Goal: Transaction & Acquisition: Purchase product/service

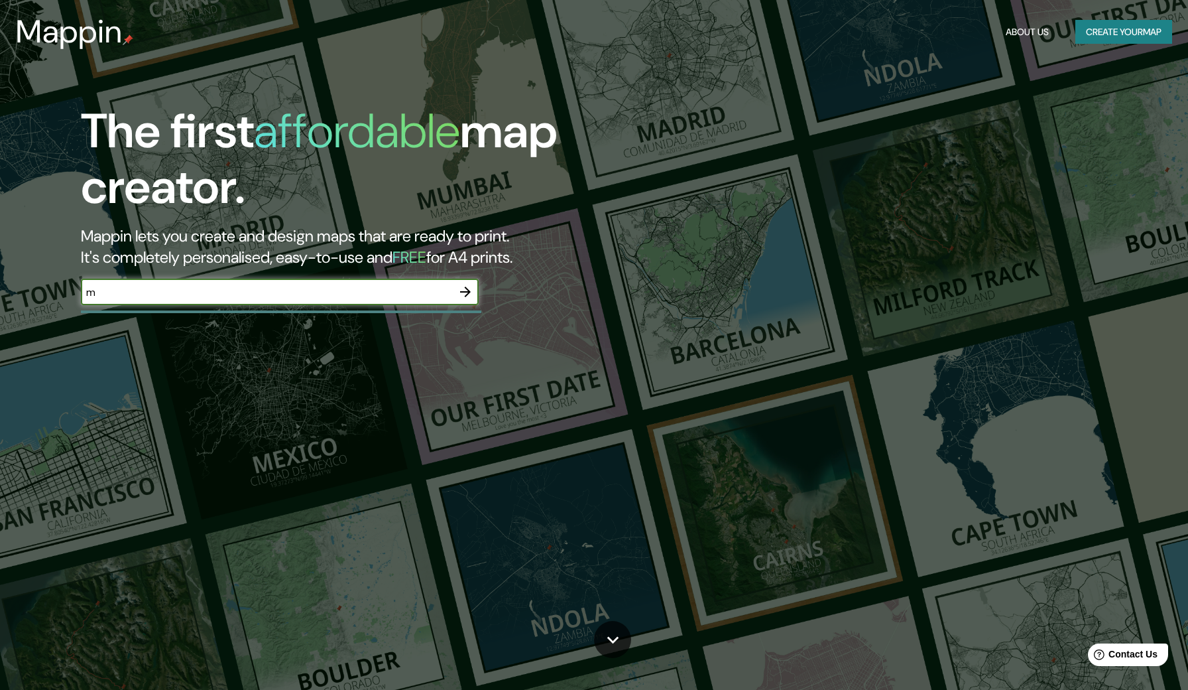
type input "m"
click at [474, 288] on button "button" at bounding box center [465, 292] width 27 height 27
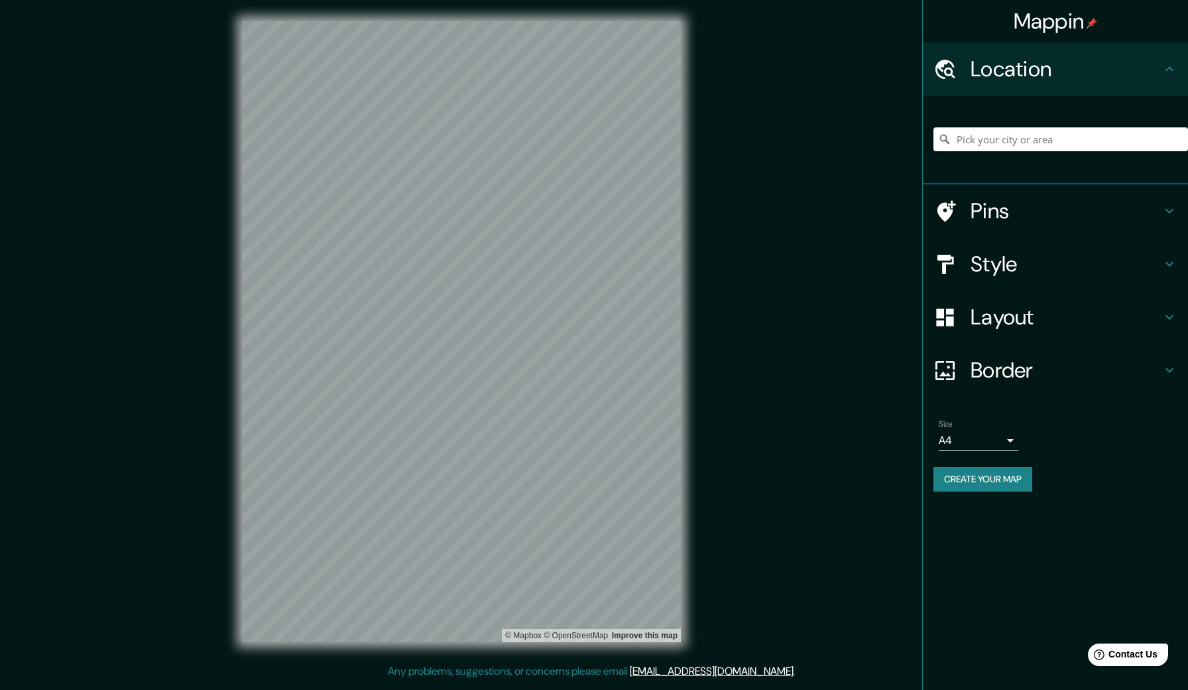
click at [969, 140] on input "Pick your city or area" at bounding box center [1061, 139] width 255 height 24
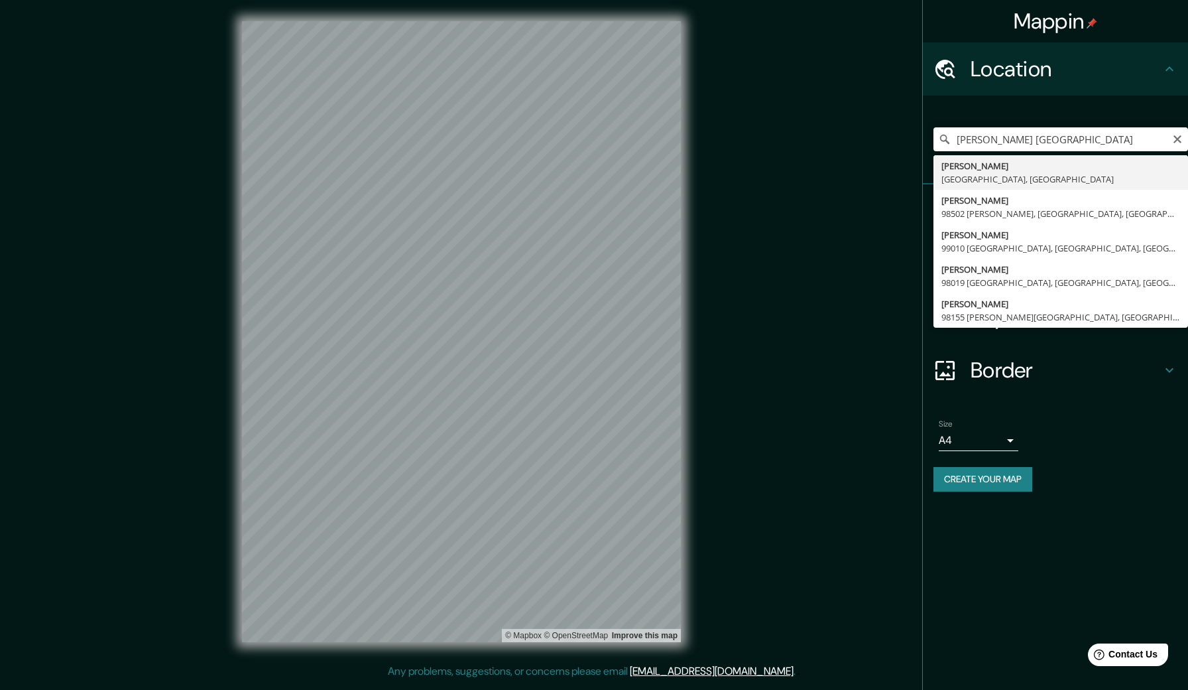
type input "[GEOGRAPHIC_DATA], [GEOGRAPHIC_DATA], [GEOGRAPHIC_DATA]"
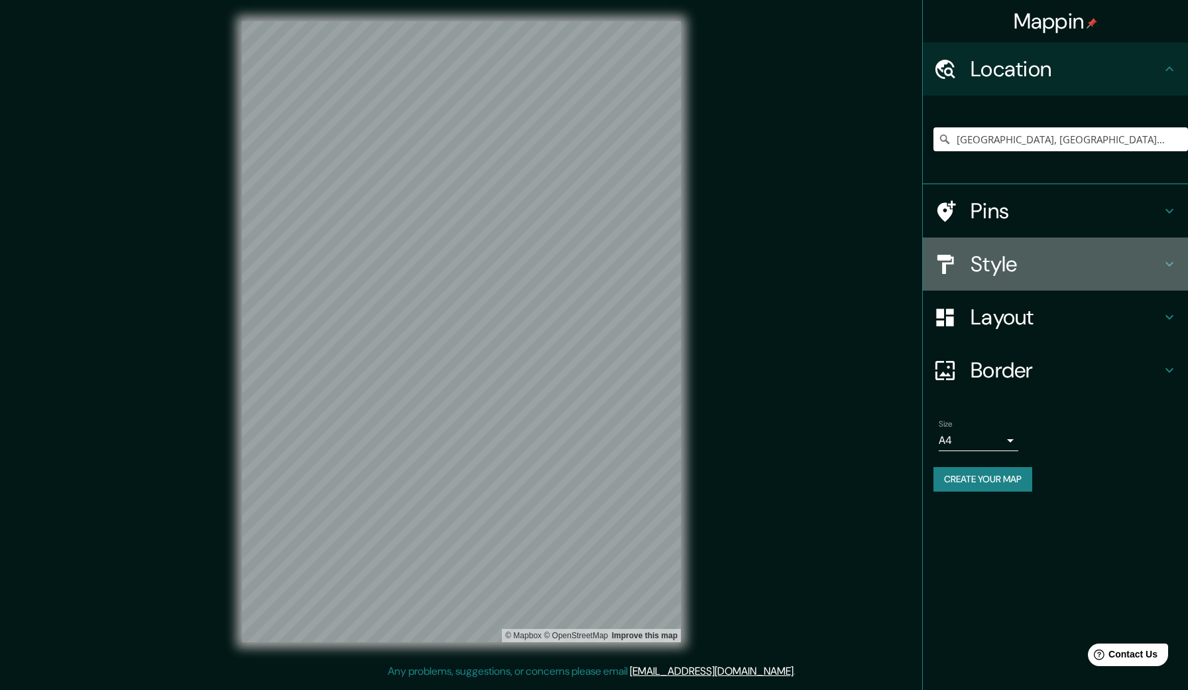
click at [1011, 277] on div "Style" at bounding box center [1055, 263] width 265 height 53
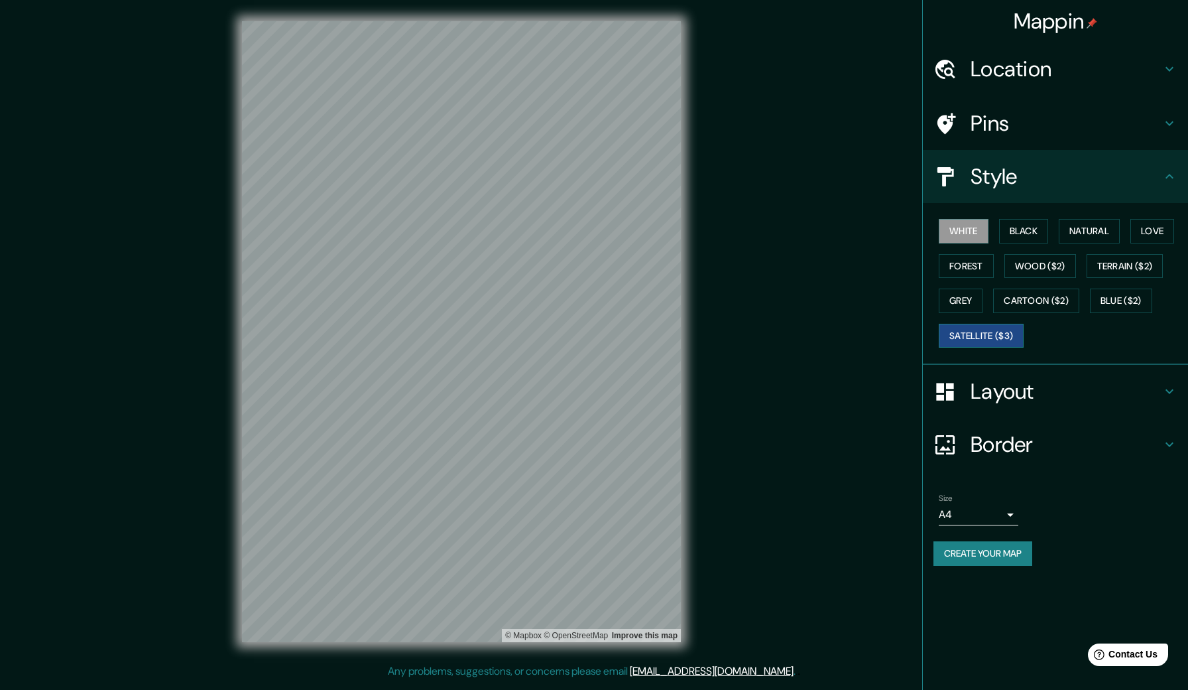
click at [1011, 333] on button "Satellite ($3)" at bounding box center [981, 336] width 85 height 25
click at [1037, 228] on button "Black" at bounding box center [1024, 231] width 50 height 25
click at [1065, 383] on h4 "Layout" at bounding box center [1066, 391] width 191 height 27
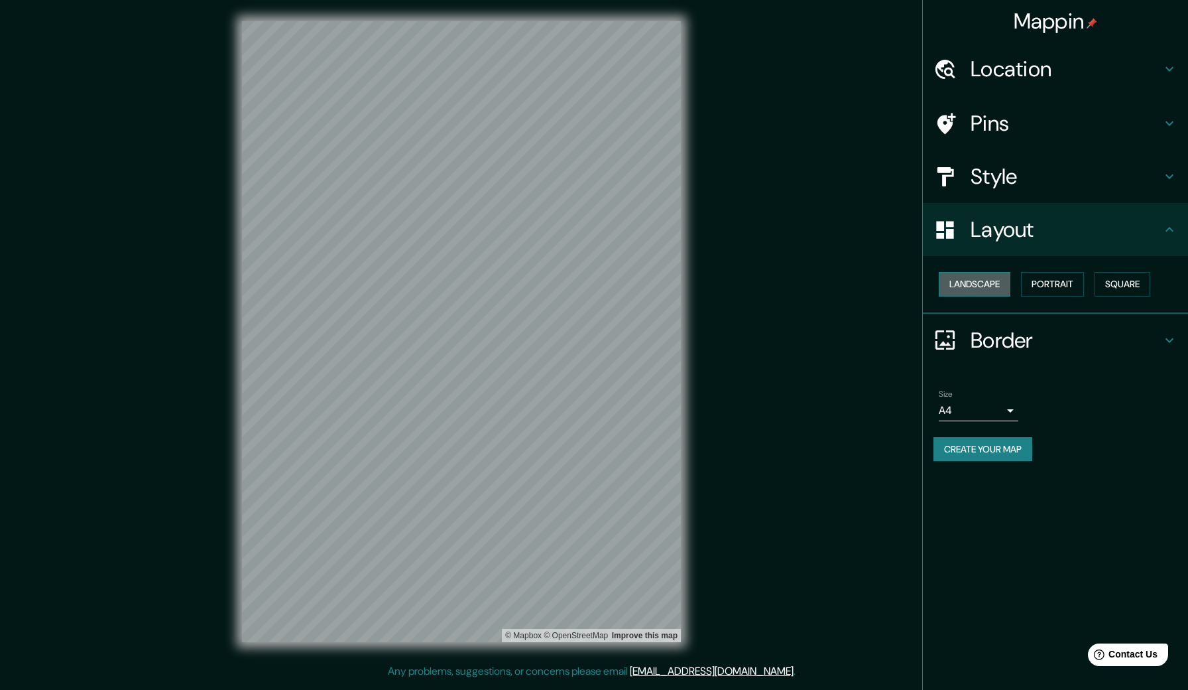
click at [994, 273] on button "Landscape" at bounding box center [975, 284] width 72 height 25
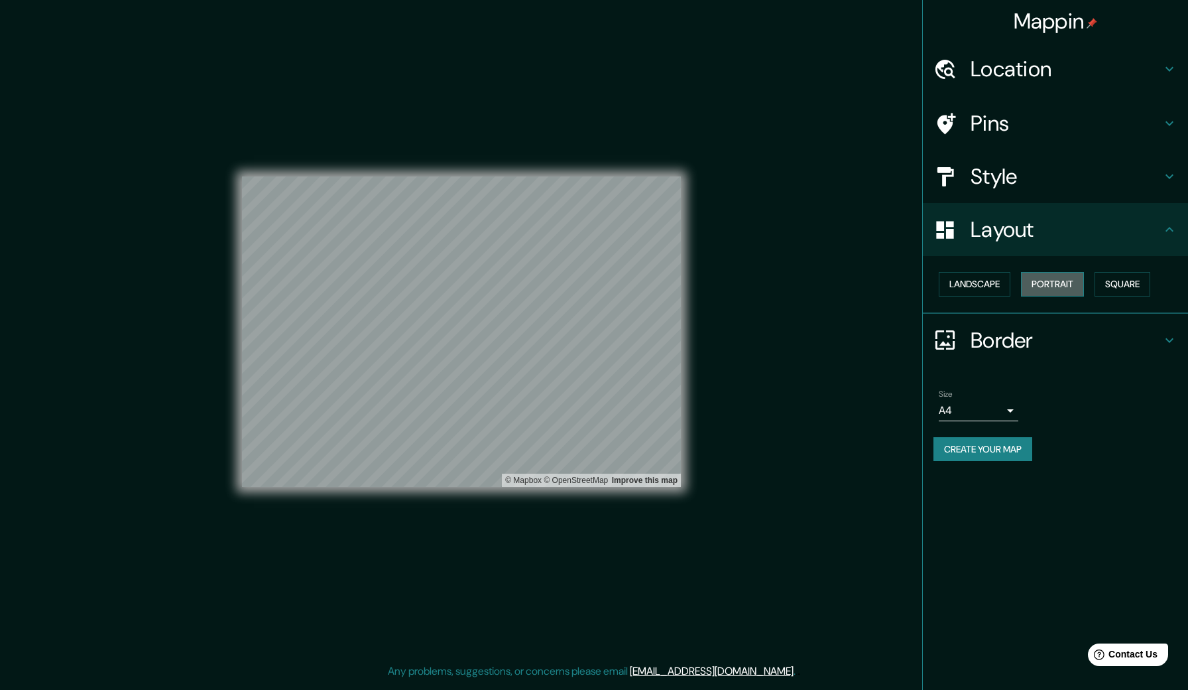
click at [1042, 284] on button "Portrait" at bounding box center [1052, 284] width 63 height 25
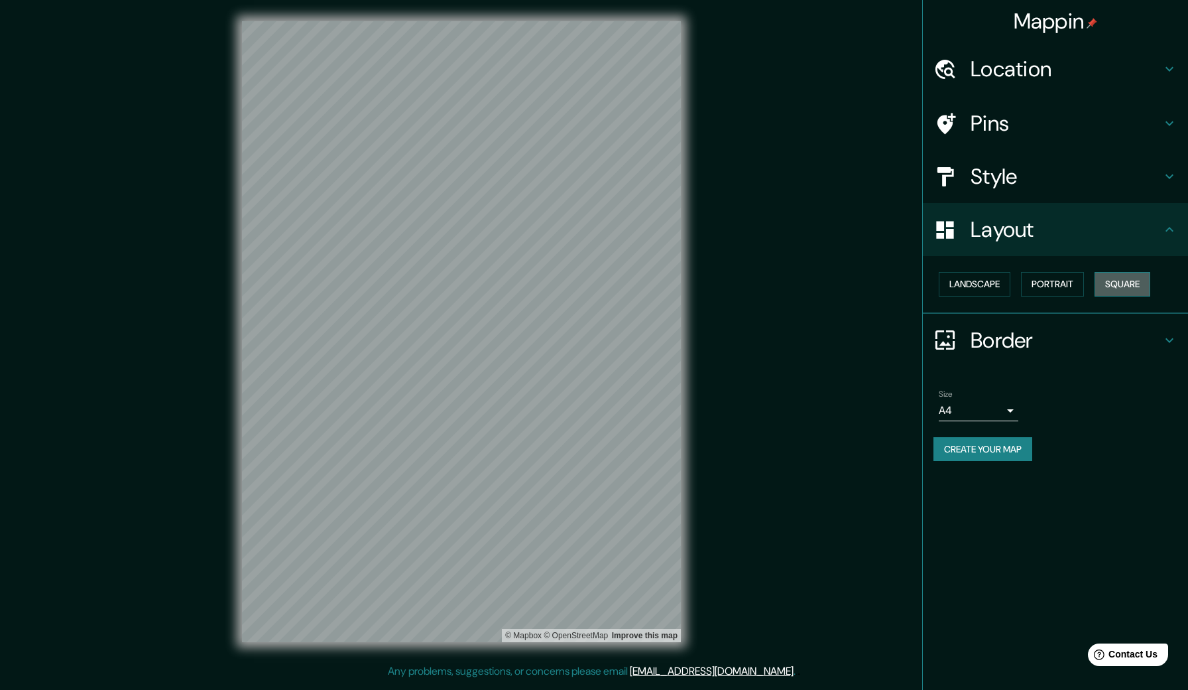
click at [1117, 284] on button "Square" at bounding box center [1123, 284] width 56 height 25
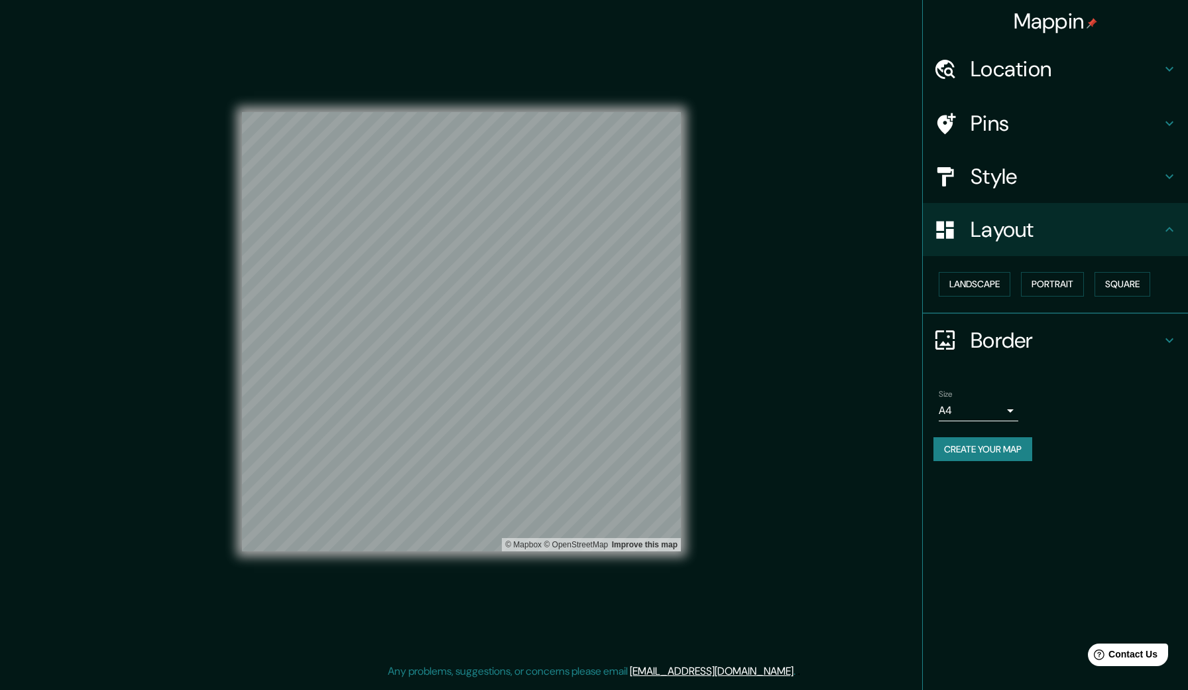
click at [1056, 294] on div "Landscape [GEOGRAPHIC_DATA]" at bounding box center [1061, 284] width 255 height 35
click at [1056, 285] on button "Portrait" at bounding box center [1052, 284] width 63 height 25
